Goal: Transaction & Acquisition: Purchase product/service

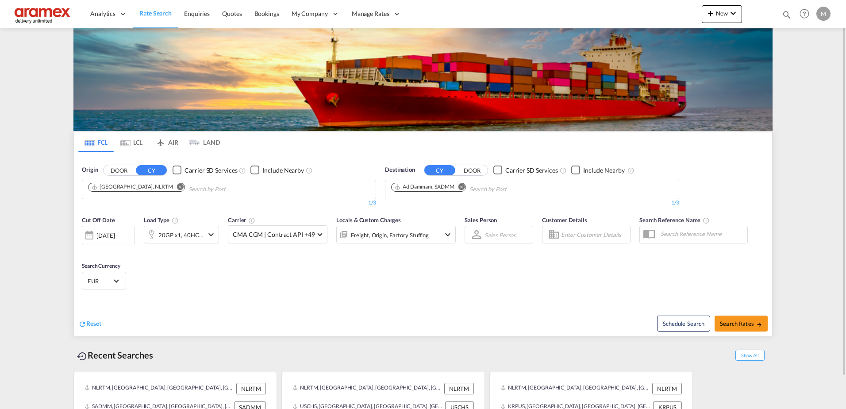
click at [464, 186] on md-icon "Remove" at bounding box center [461, 186] width 7 height 7
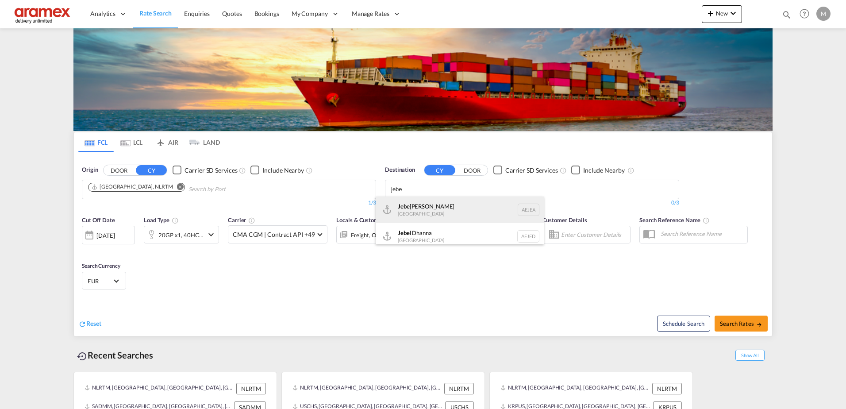
type input "jebe"
click at [438, 211] on div "Jebe l Ali [GEOGRAPHIC_DATA] [GEOGRAPHIC_DATA]" at bounding box center [460, 209] width 168 height 27
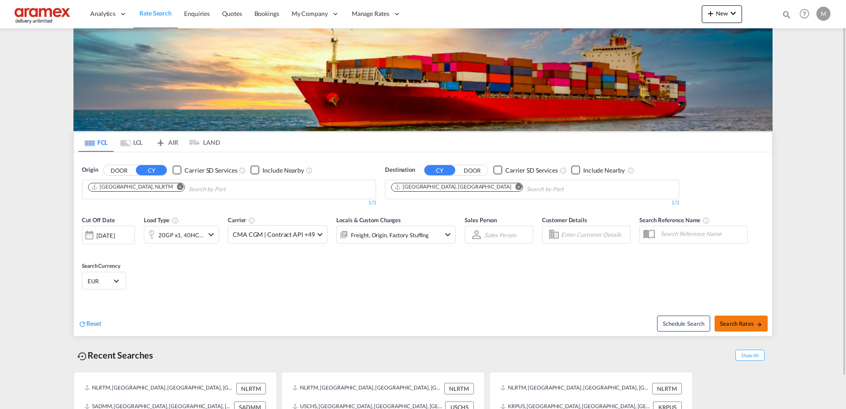
click at [737, 322] on span "Search Rates" at bounding box center [741, 323] width 42 height 7
type input "NLRTM to AEJEA / [DATE]"
